Goal: Obtain resource: Download file/media

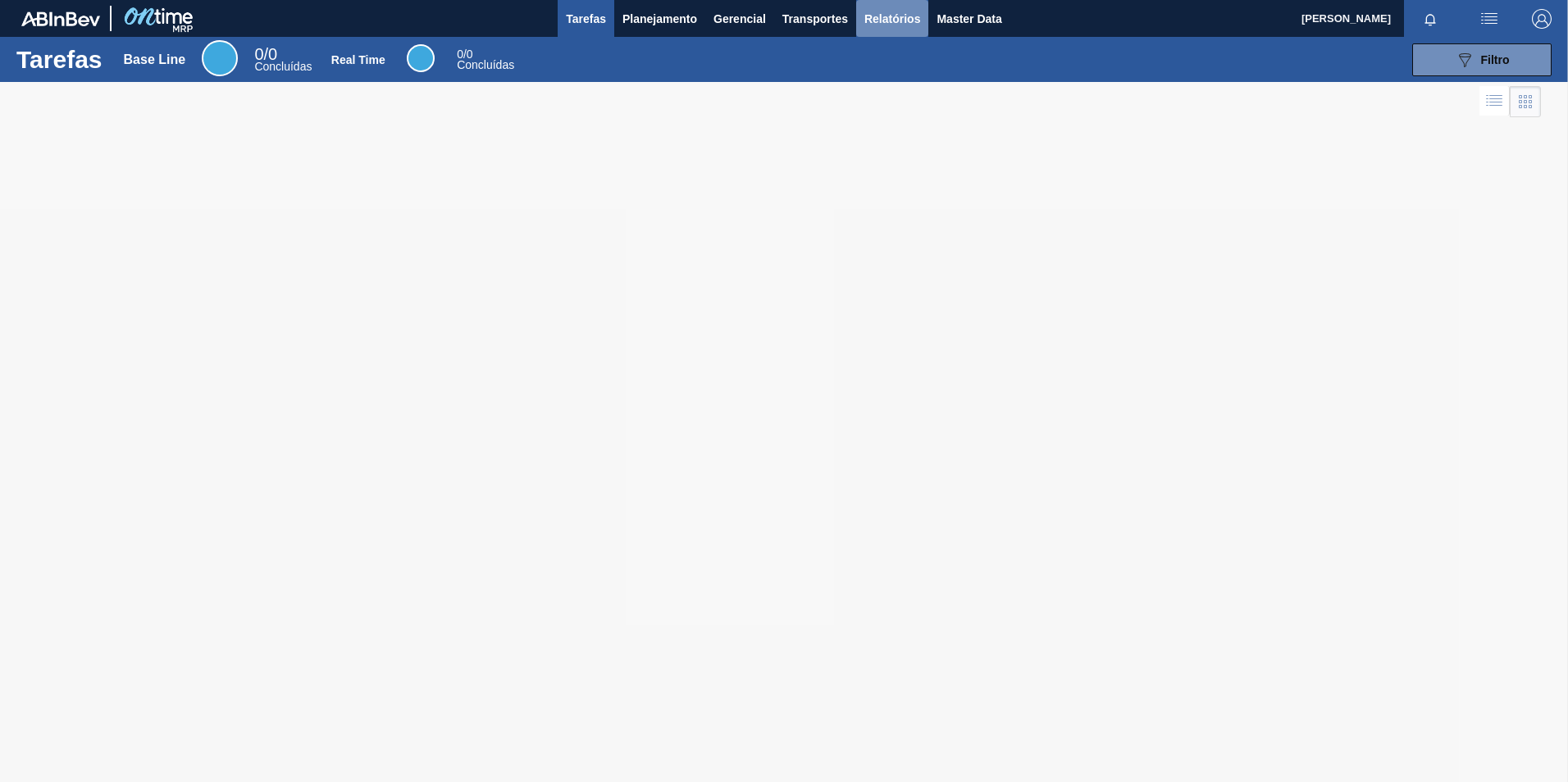
click at [881, 32] on button "Relatórios" at bounding box center [892, 18] width 72 height 37
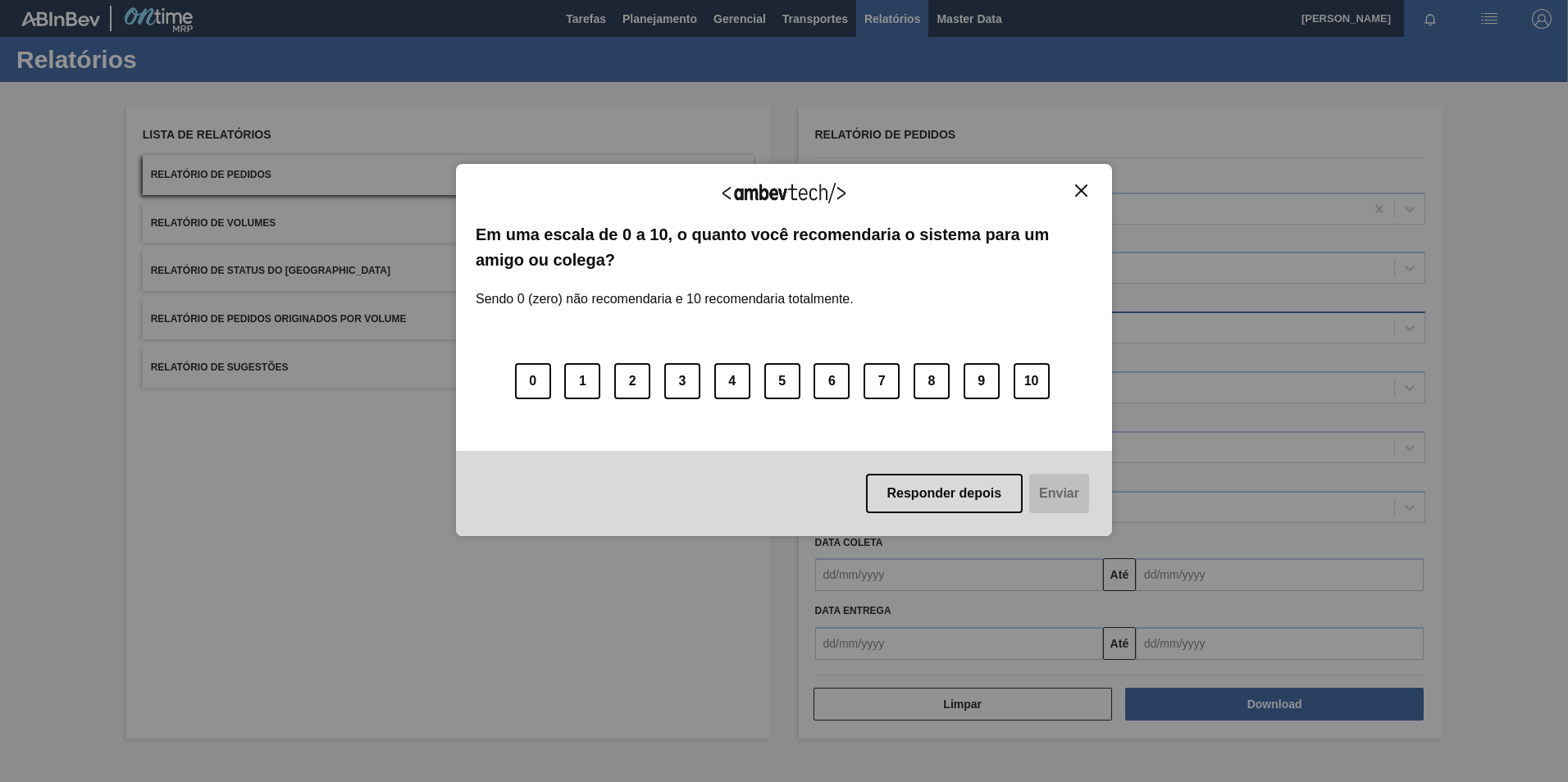
click at [863, 324] on div "Em uma escala de 0 a 10, o quanto você recomendaria o sistema para um amigo ou …" at bounding box center [784, 329] width 616 height 214
click at [1077, 186] on img "Close" at bounding box center [1081, 191] width 12 height 12
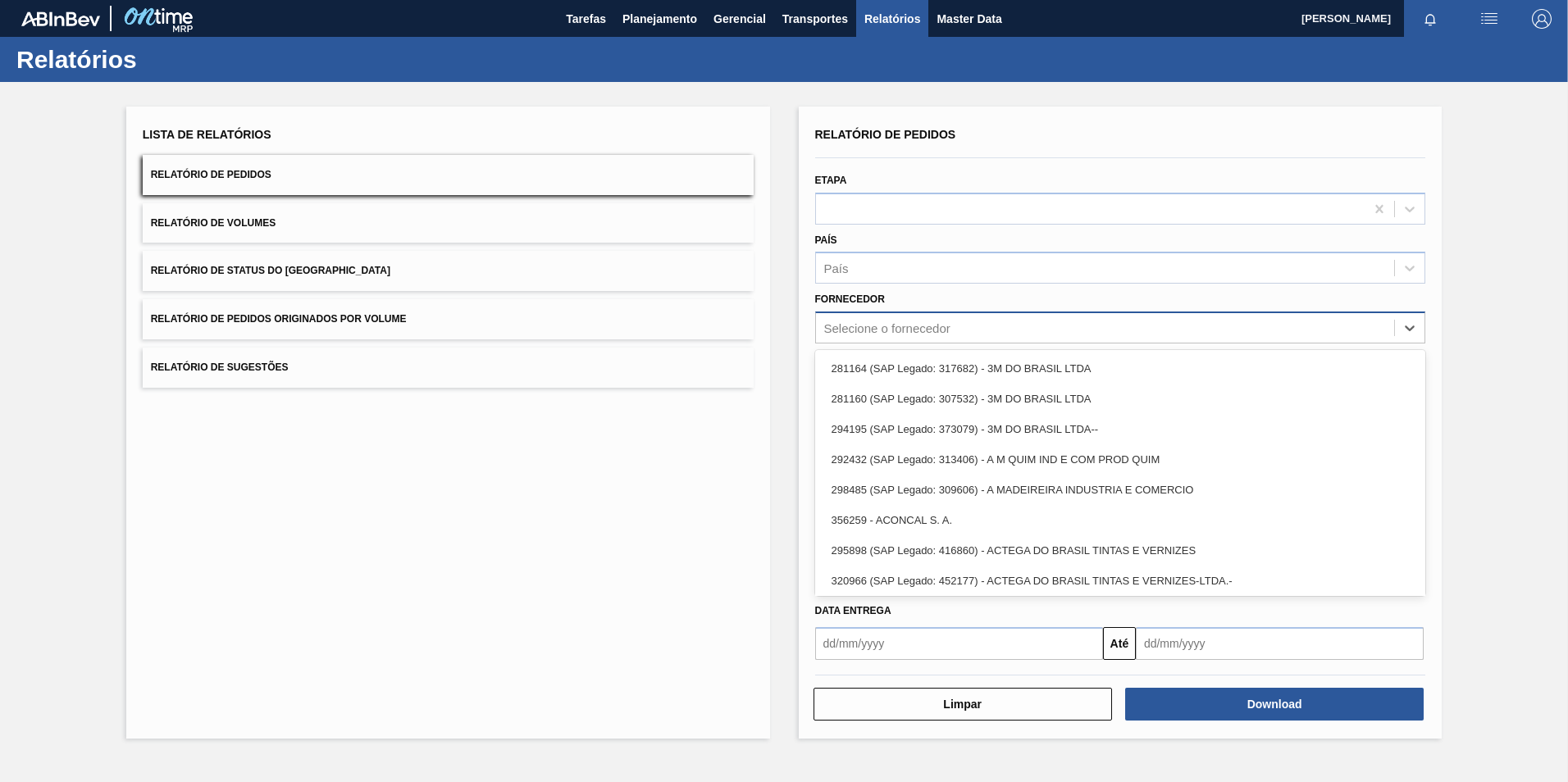
click at [848, 329] on div "Selecione o fornecedor" at bounding box center [888, 328] width 126 height 14
paste input "289720"
type input "289720"
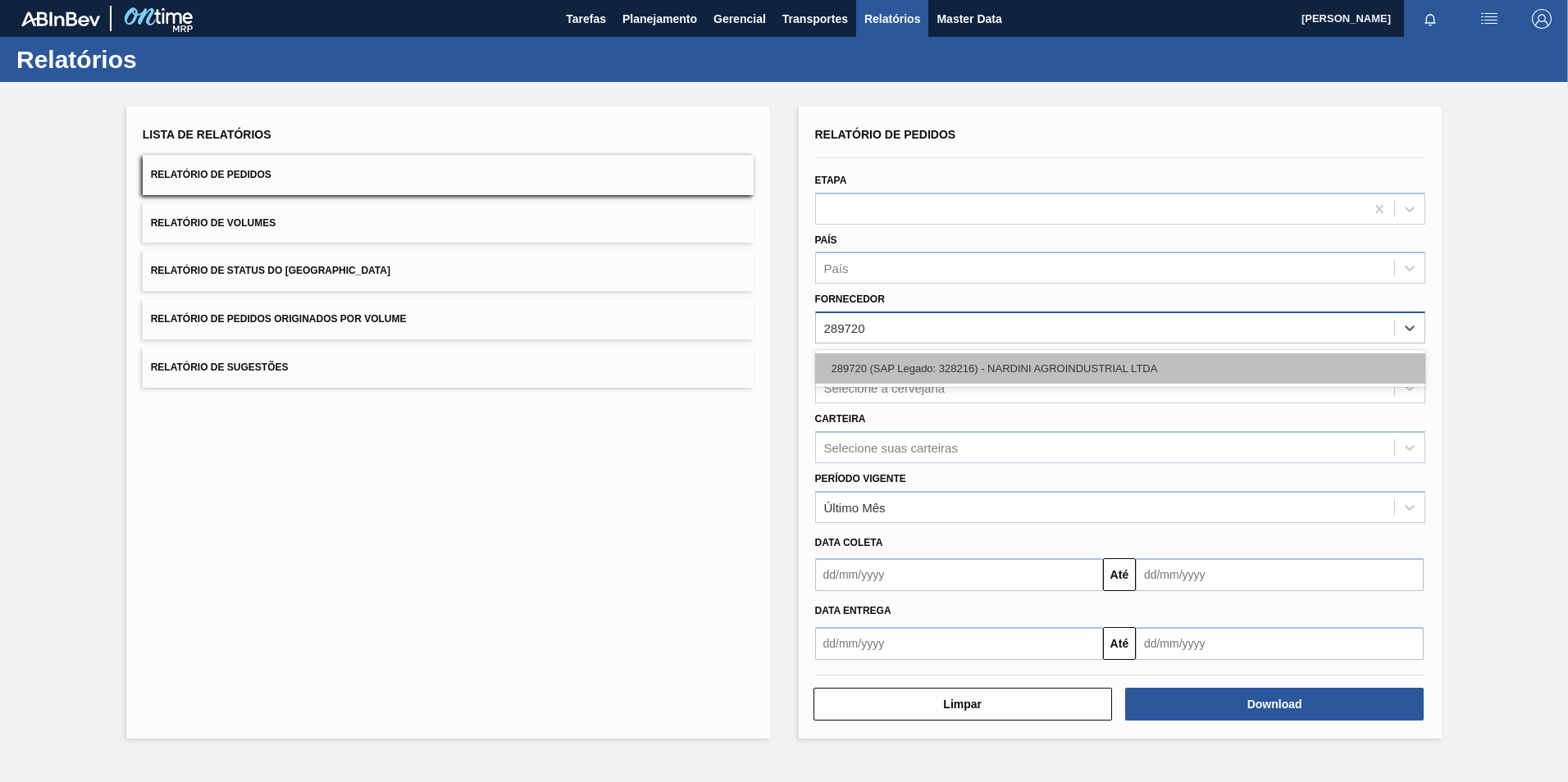
click at [888, 362] on div "289720 (SAP Legado: 328216) - NARDINI AGROINDUSTRIAL LTDA" at bounding box center [1120, 369] width 611 height 30
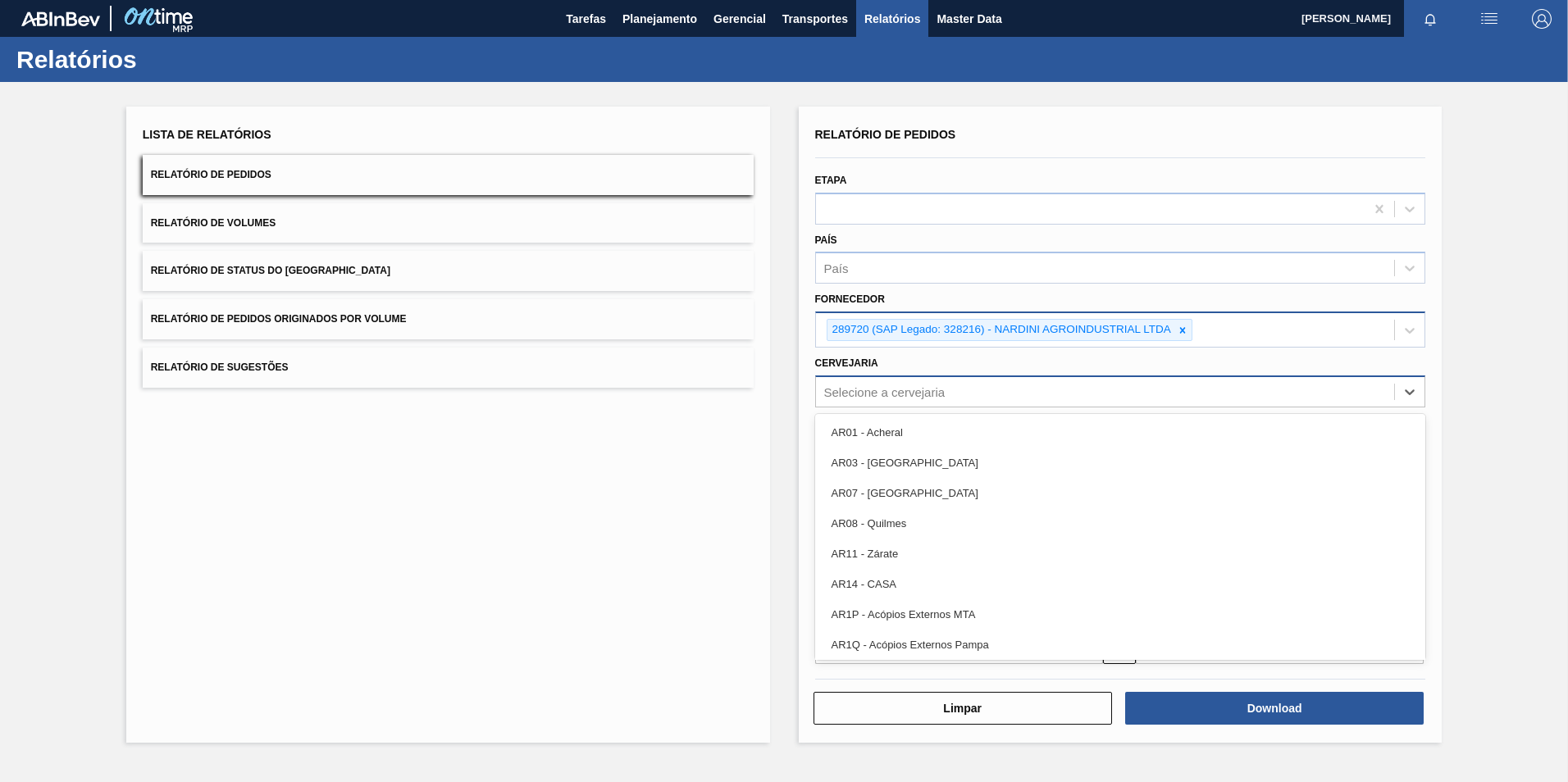
click at [859, 393] on div "Selecione a cervejaria" at bounding box center [885, 391] width 121 height 14
type input "13"
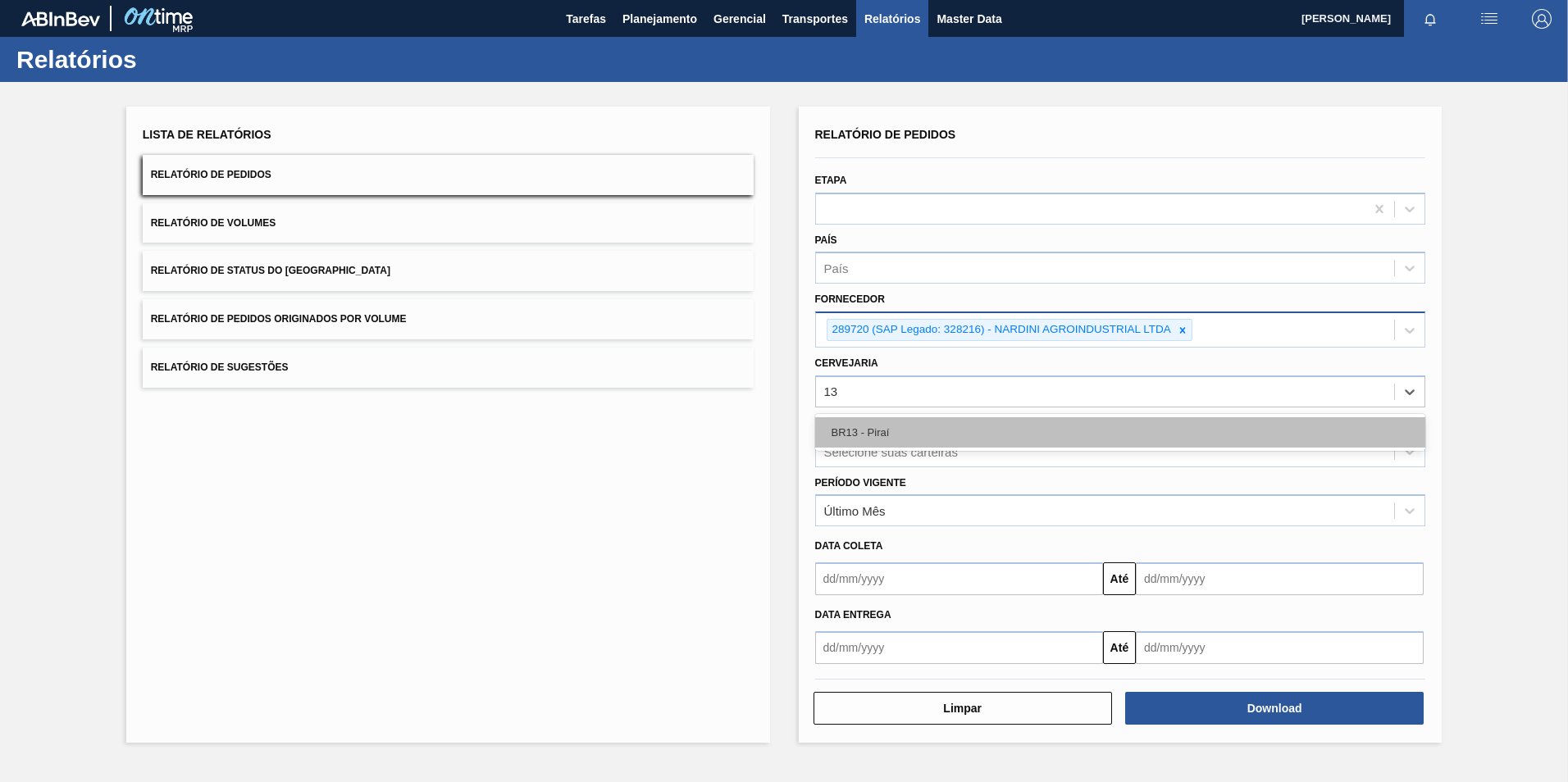
click at [885, 426] on div "BR13 - Piraí" at bounding box center [1120, 433] width 611 height 30
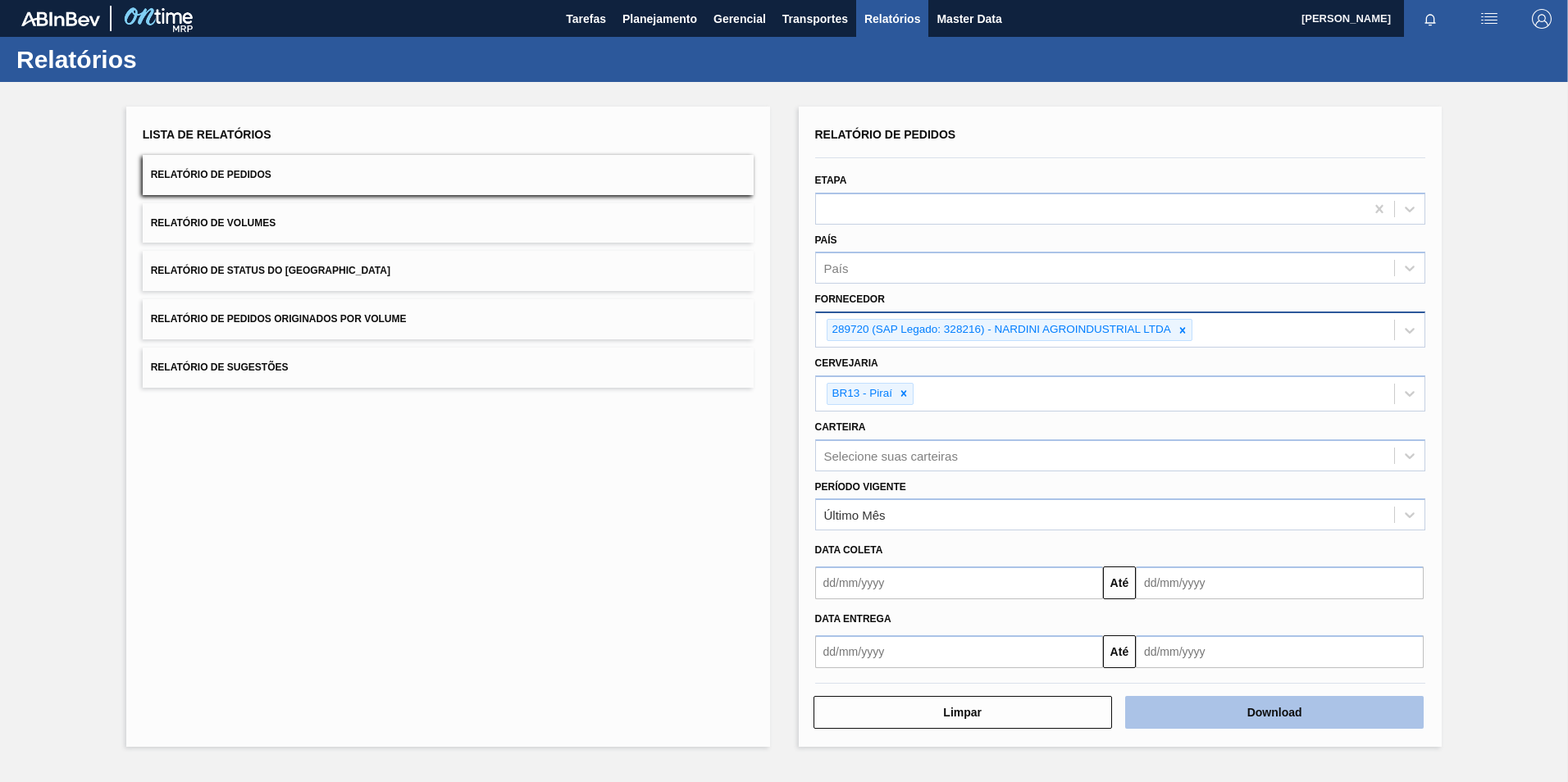
click at [1223, 700] on button "Download" at bounding box center [1274, 712] width 299 height 32
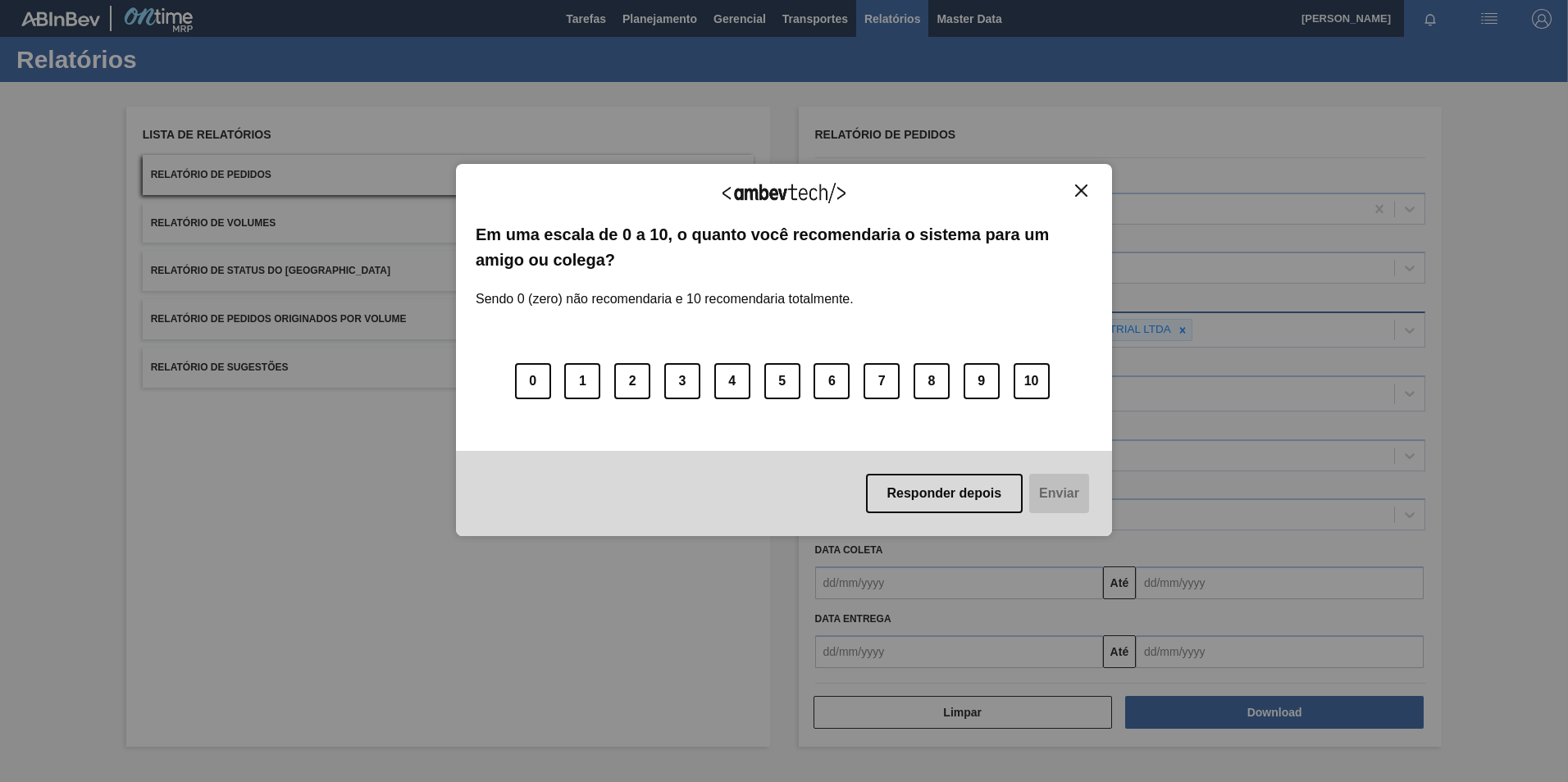
click at [1090, 191] on button "Close" at bounding box center [1081, 191] width 22 height 14
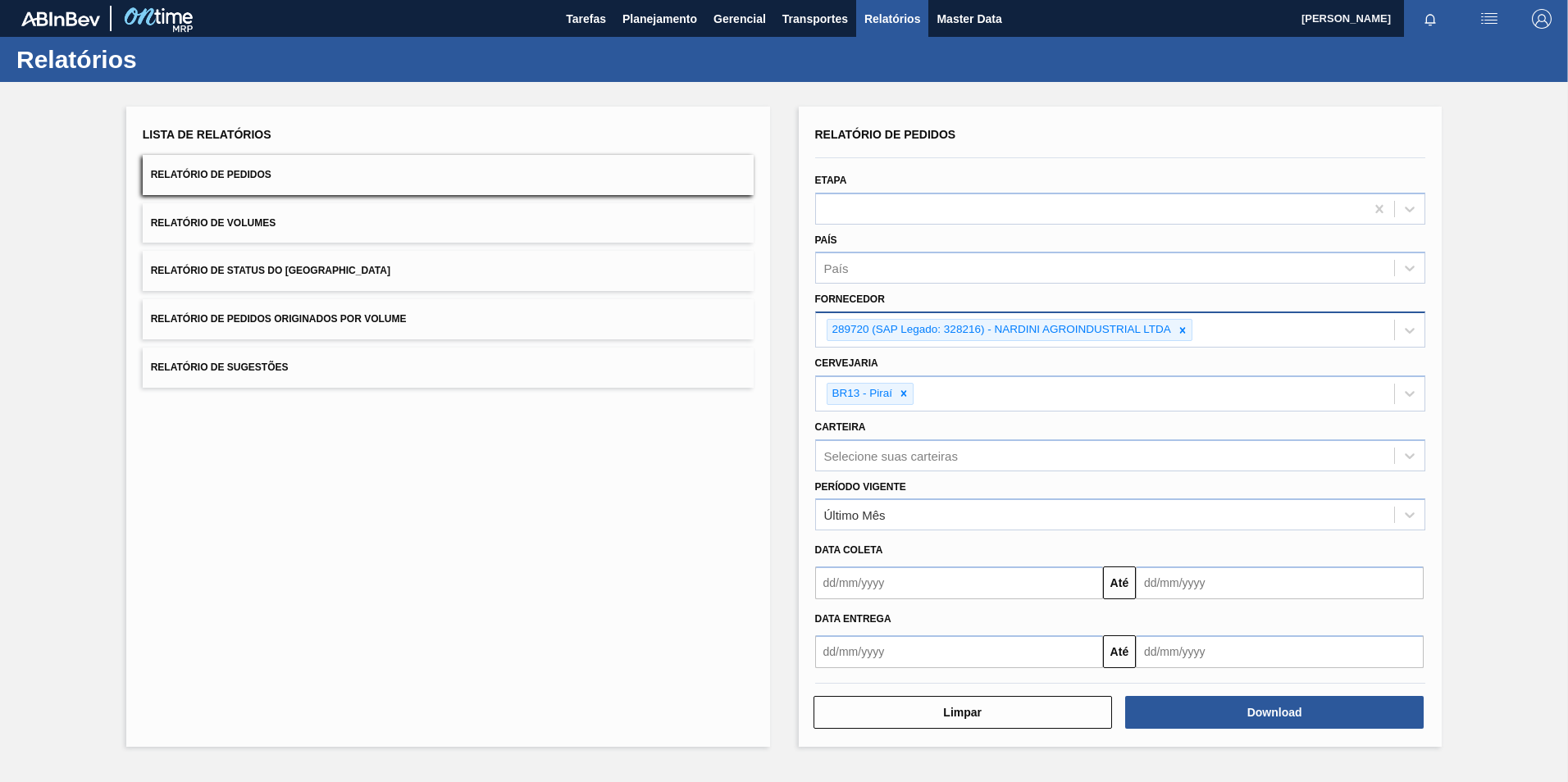
click at [1176, 329] on icon at bounding box center [1182, 330] width 12 height 12
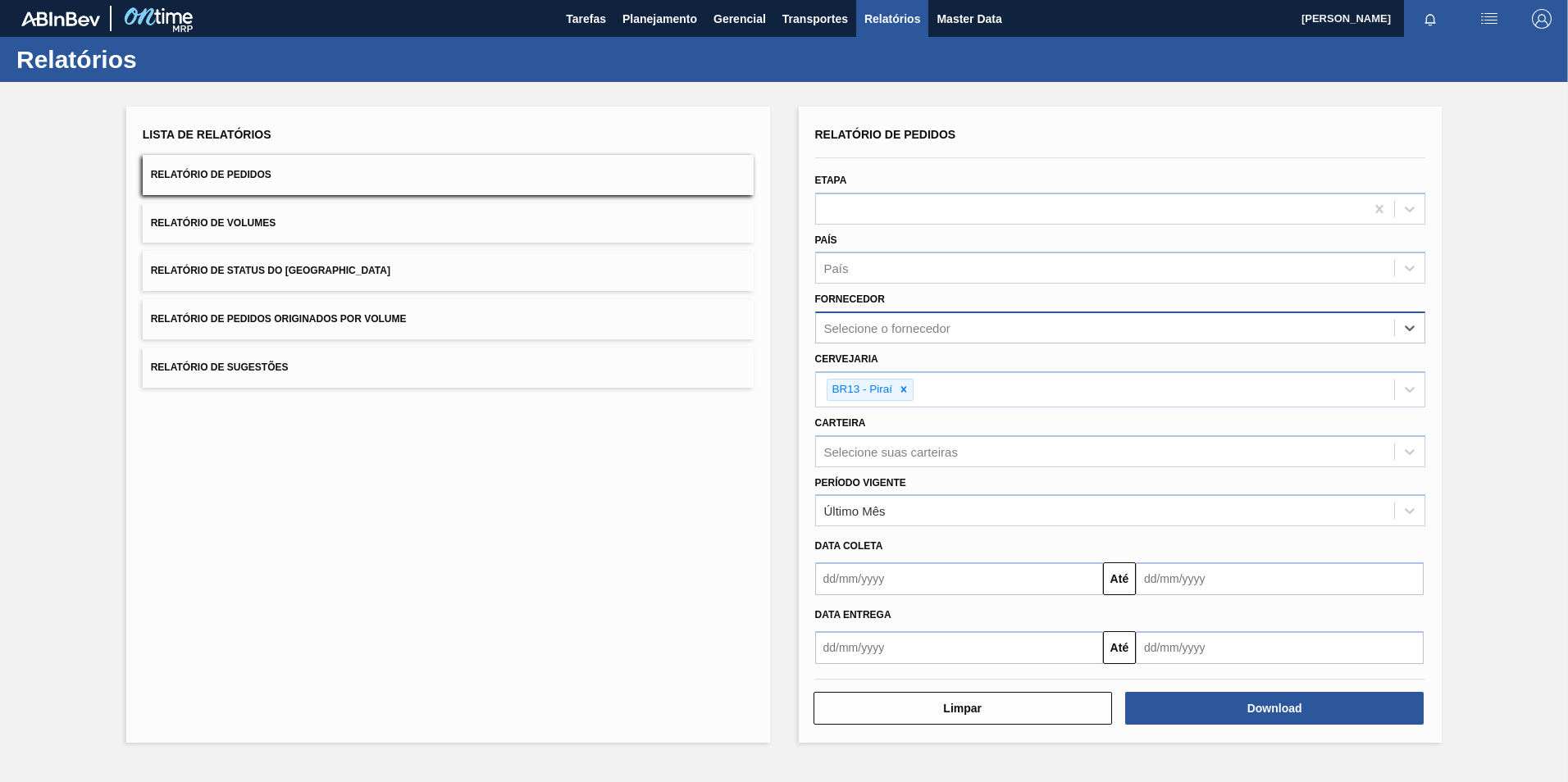
paste input "289744"
type input "289744"
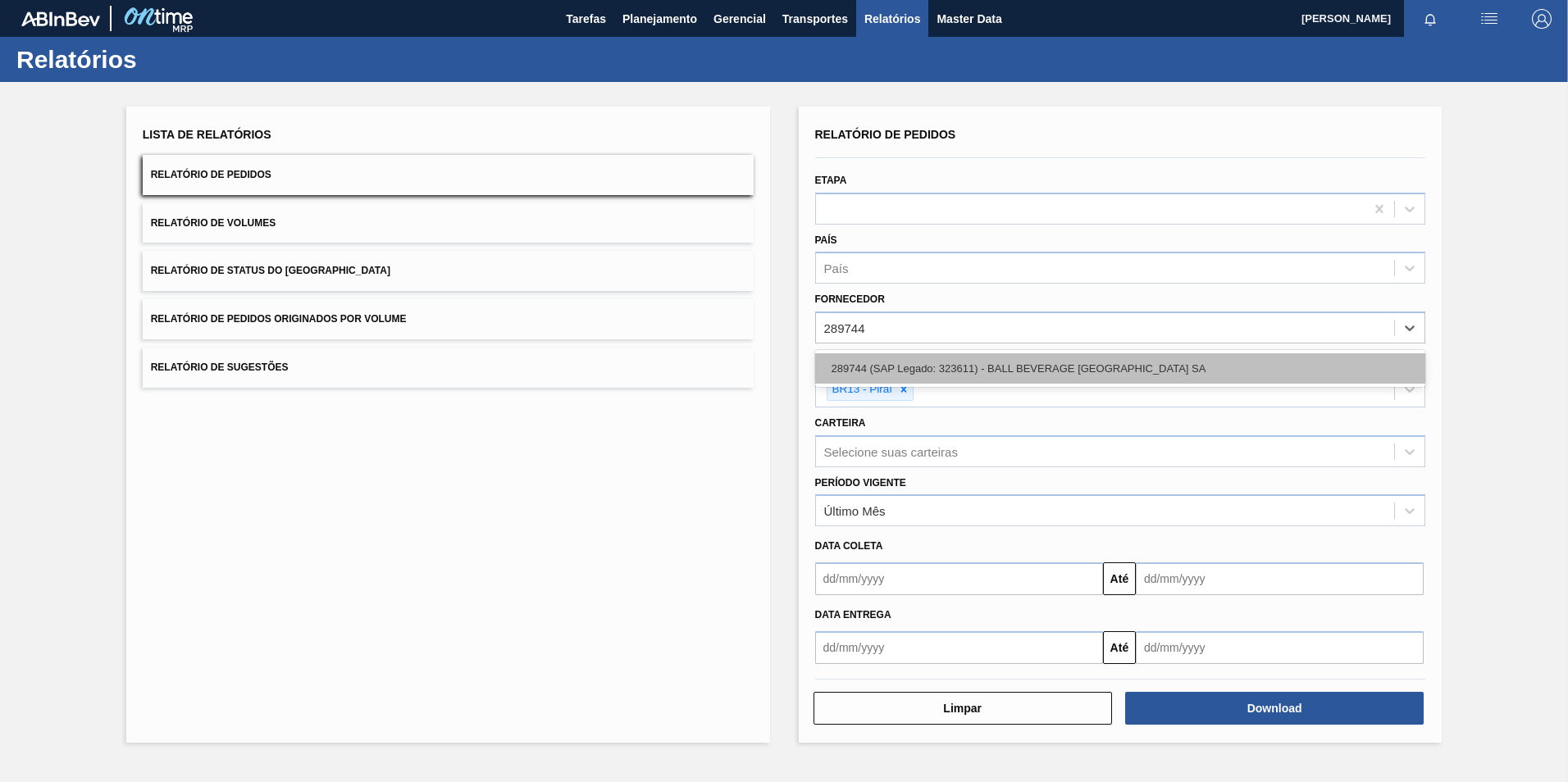
click at [1004, 369] on div "289744 (SAP Legado: 323611) - BALL BEVERAGE [GEOGRAPHIC_DATA] SA" at bounding box center [1120, 369] width 611 height 30
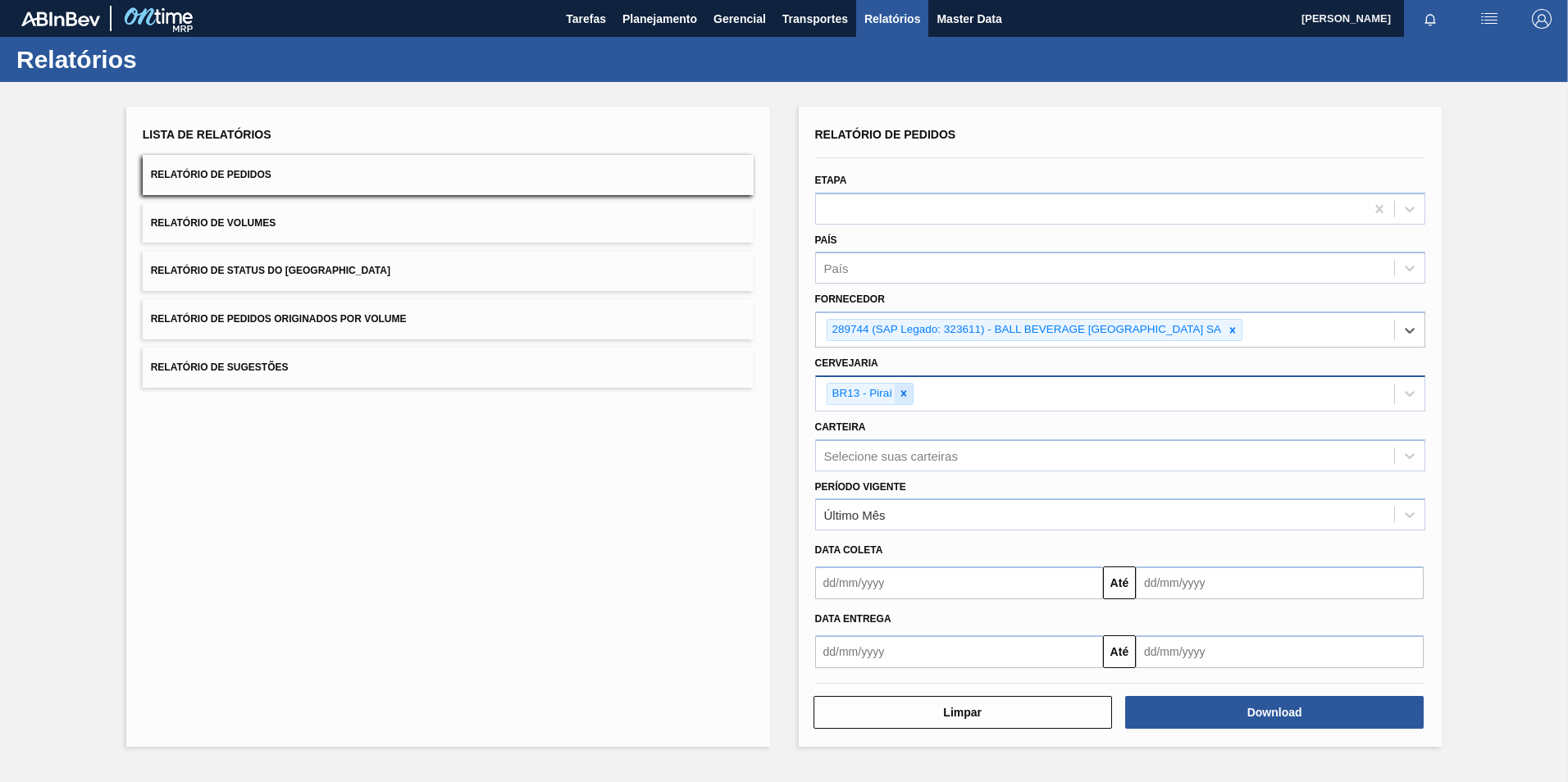
click at [906, 392] on icon at bounding box center [903, 393] width 6 height 6
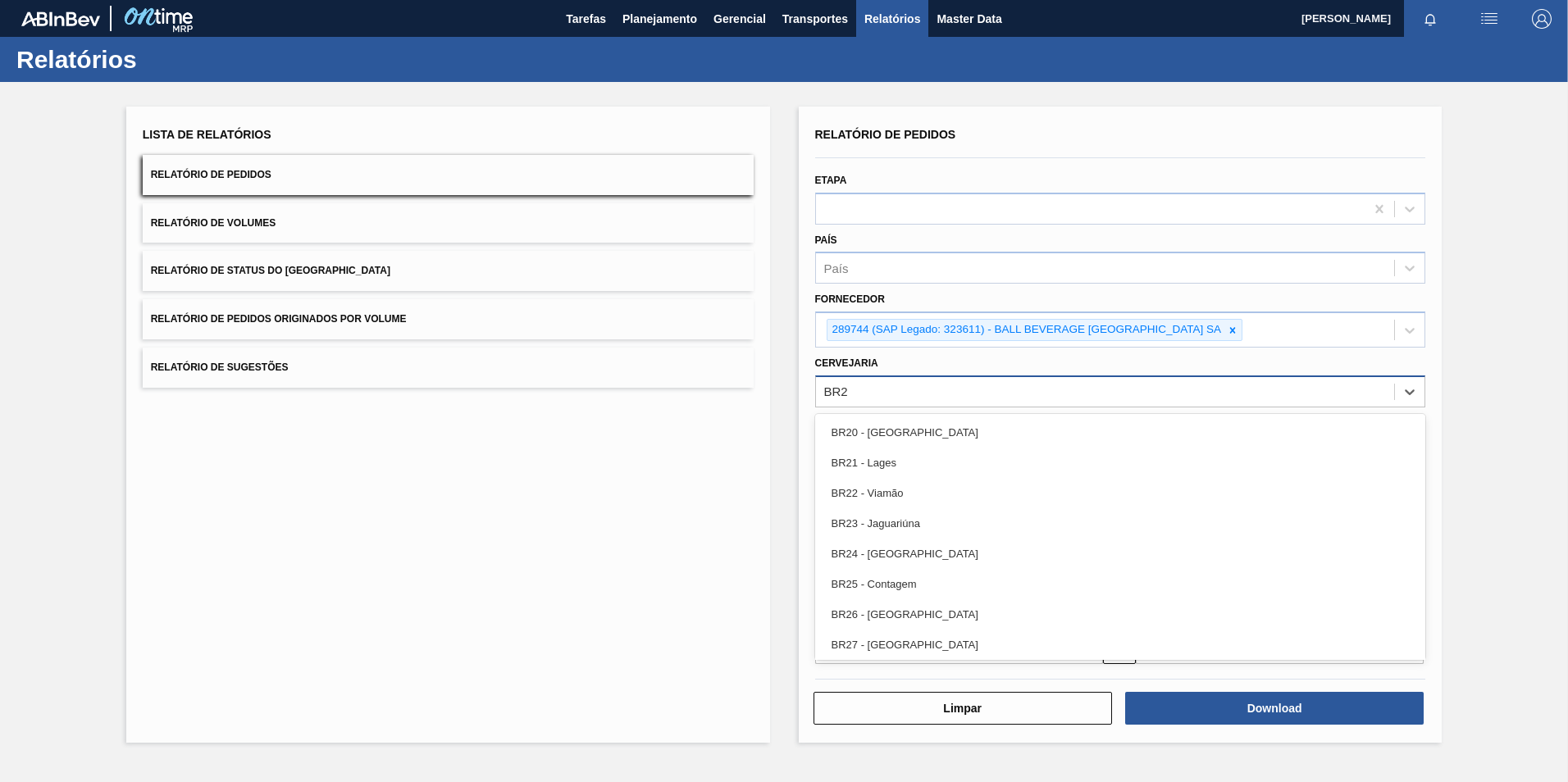
type input "BR27"
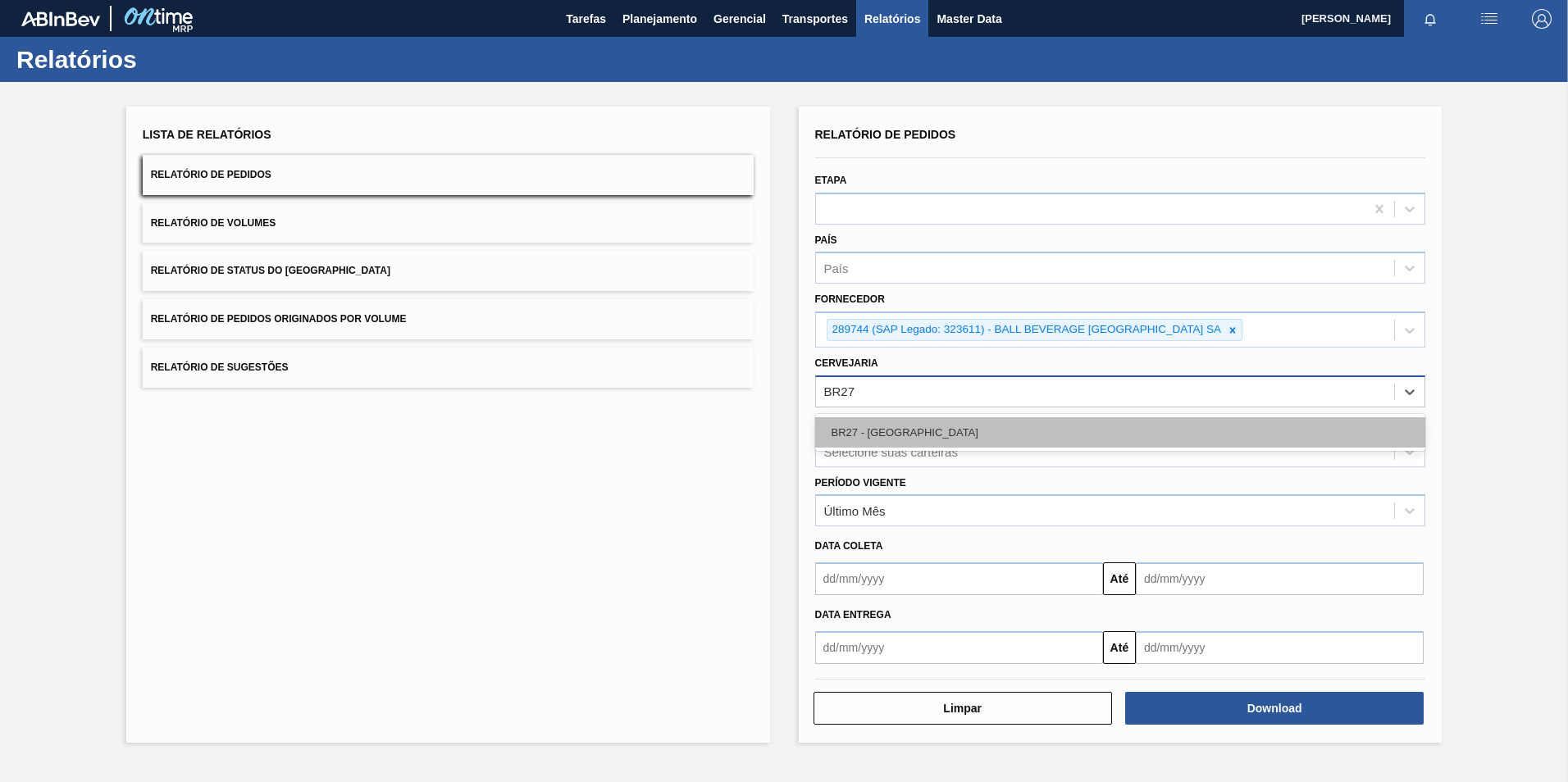
click at [879, 428] on div "BR27 - [GEOGRAPHIC_DATA]" at bounding box center [1120, 433] width 611 height 30
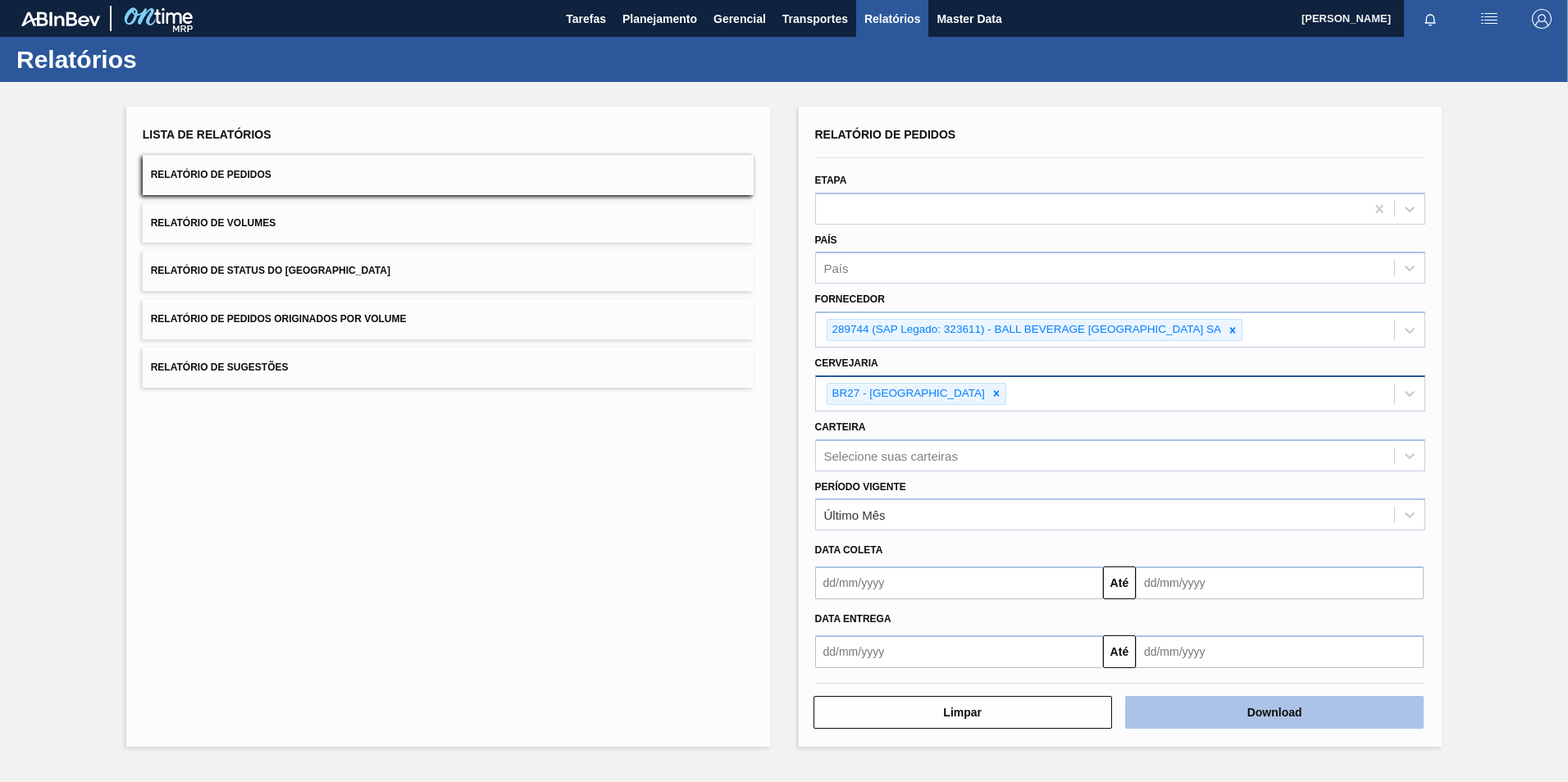
click at [1346, 710] on button "Download" at bounding box center [1274, 712] width 299 height 32
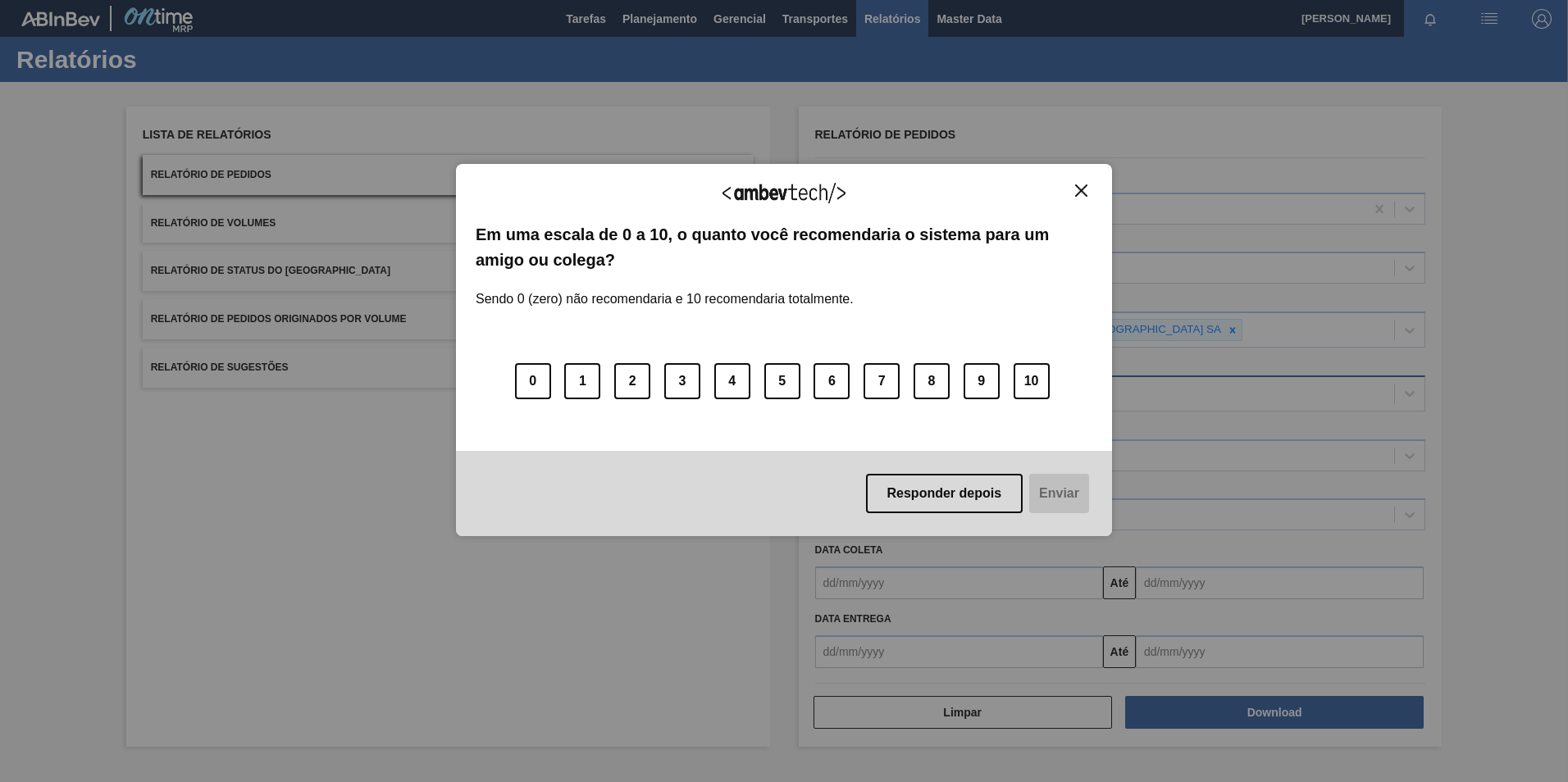
click at [1080, 191] on img "Close" at bounding box center [1081, 191] width 12 height 12
